Goal: Check status: Check status

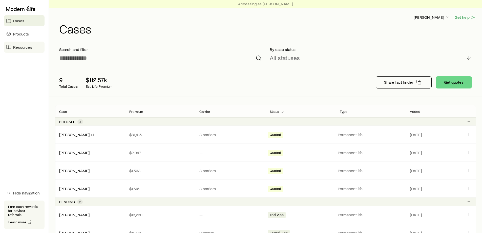
click at [21, 47] on span "Resources" at bounding box center [22, 47] width 19 height 5
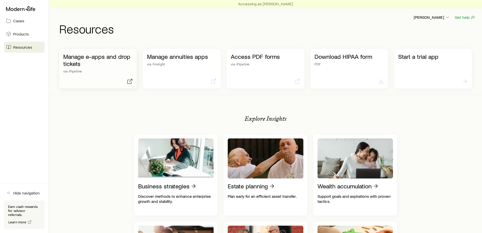
click at [88, 66] on p "Manage e-apps and drop tickets" at bounding box center [98, 60] width 70 height 14
click at [25, 34] on span "Products" at bounding box center [21, 33] width 16 height 5
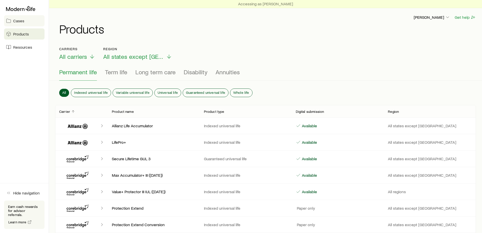
click at [19, 22] on span "Cases" at bounding box center [18, 20] width 11 height 5
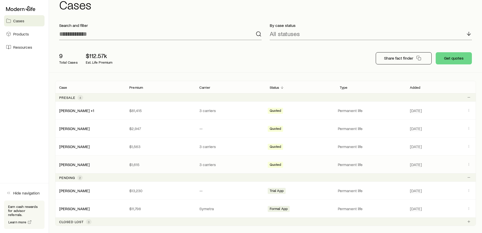
scroll to position [54, 0]
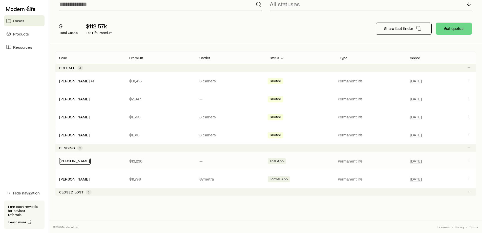
click at [76, 160] on link "[PERSON_NAME]" at bounding box center [74, 160] width 30 height 5
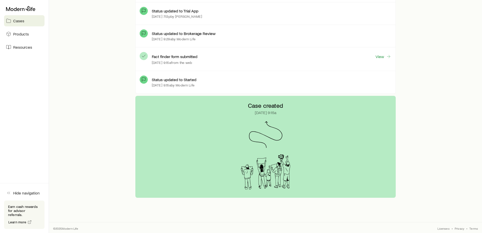
scroll to position [297, 0]
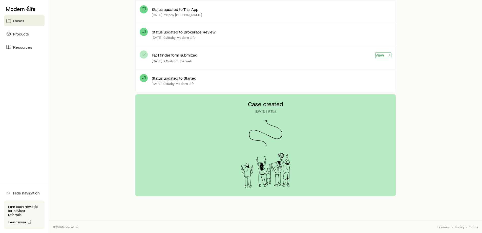
click at [379, 55] on link "View" at bounding box center [383, 55] width 16 height 6
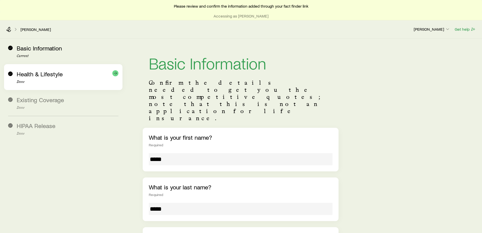
click at [49, 73] on span "Health & Lifestyle" at bounding box center [40, 73] width 46 height 7
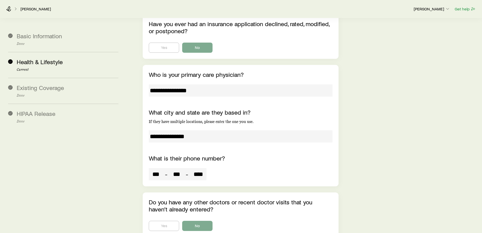
scroll to position [2366, 0]
